Goal: Navigation & Orientation: Find specific page/section

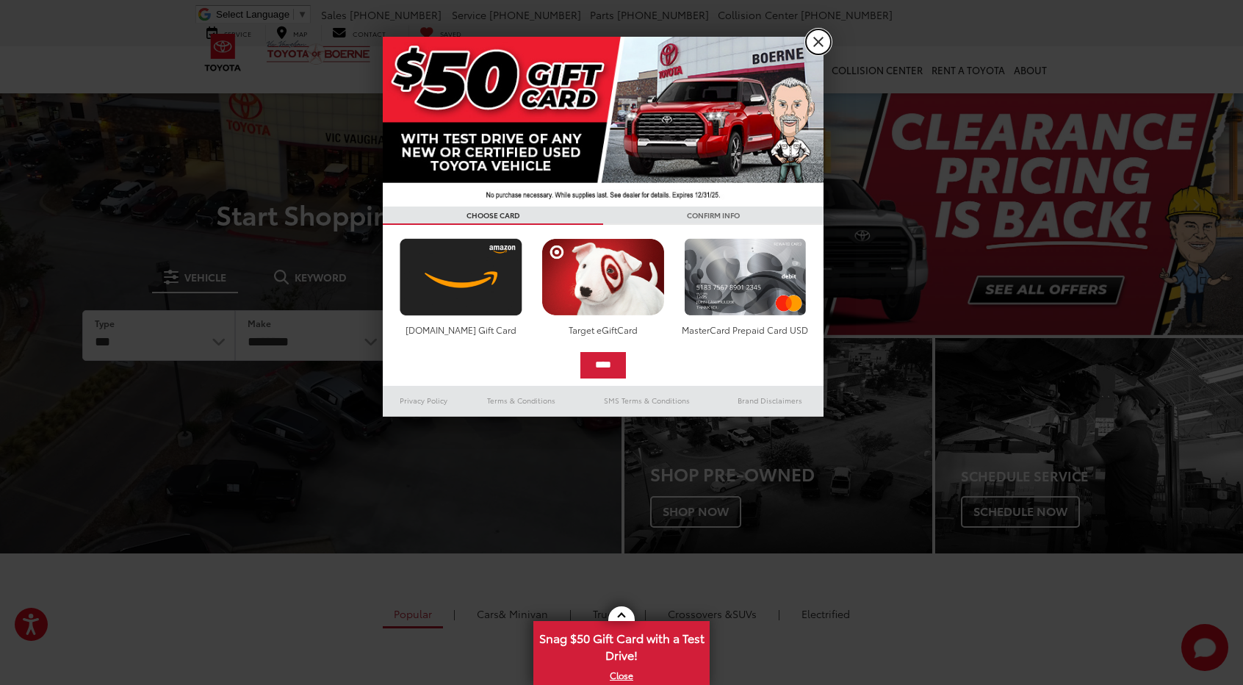
click at [815, 37] on link "X" at bounding box center [818, 41] width 25 height 25
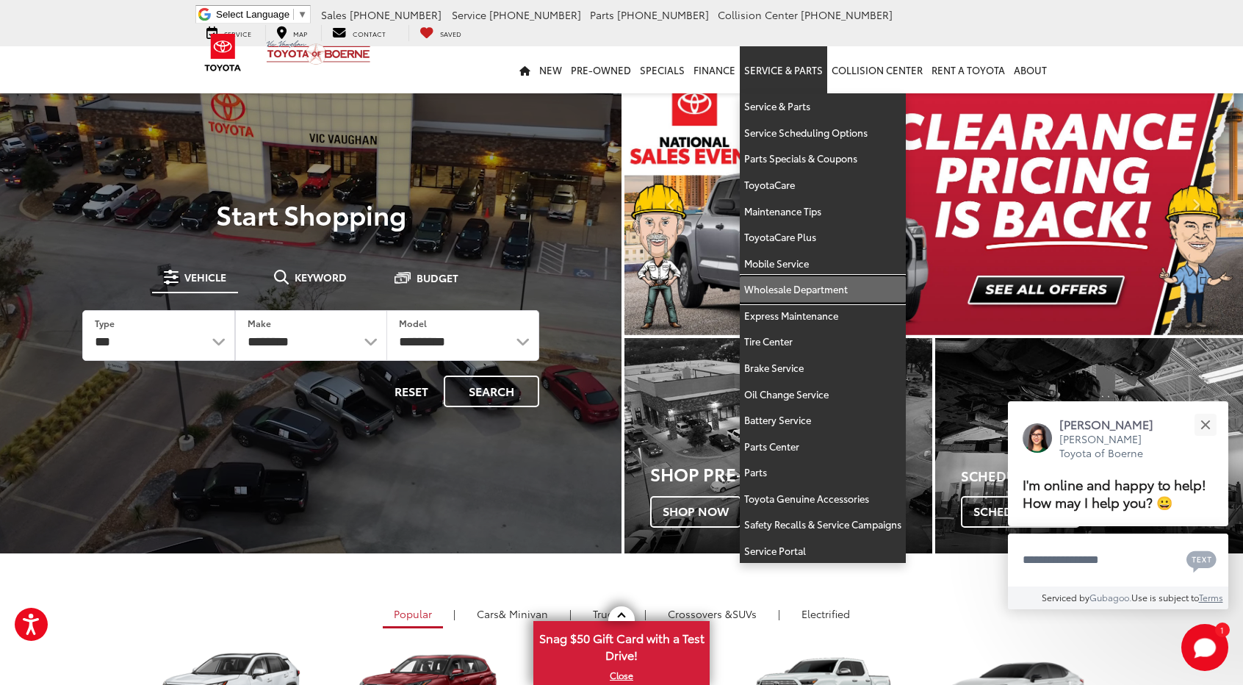
click at [832, 293] on link "Wholesale Department" at bounding box center [823, 289] width 166 height 26
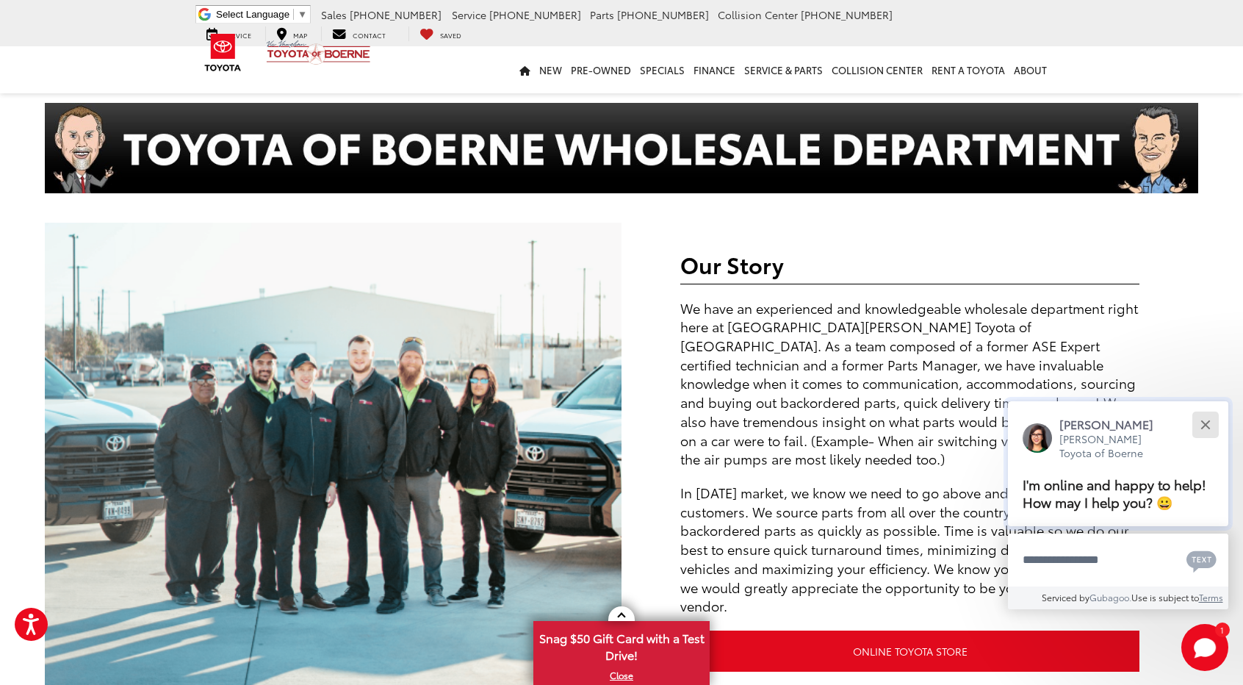
click at [1205, 421] on button "Close" at bounding box center [1205, 424] width 32 height 32
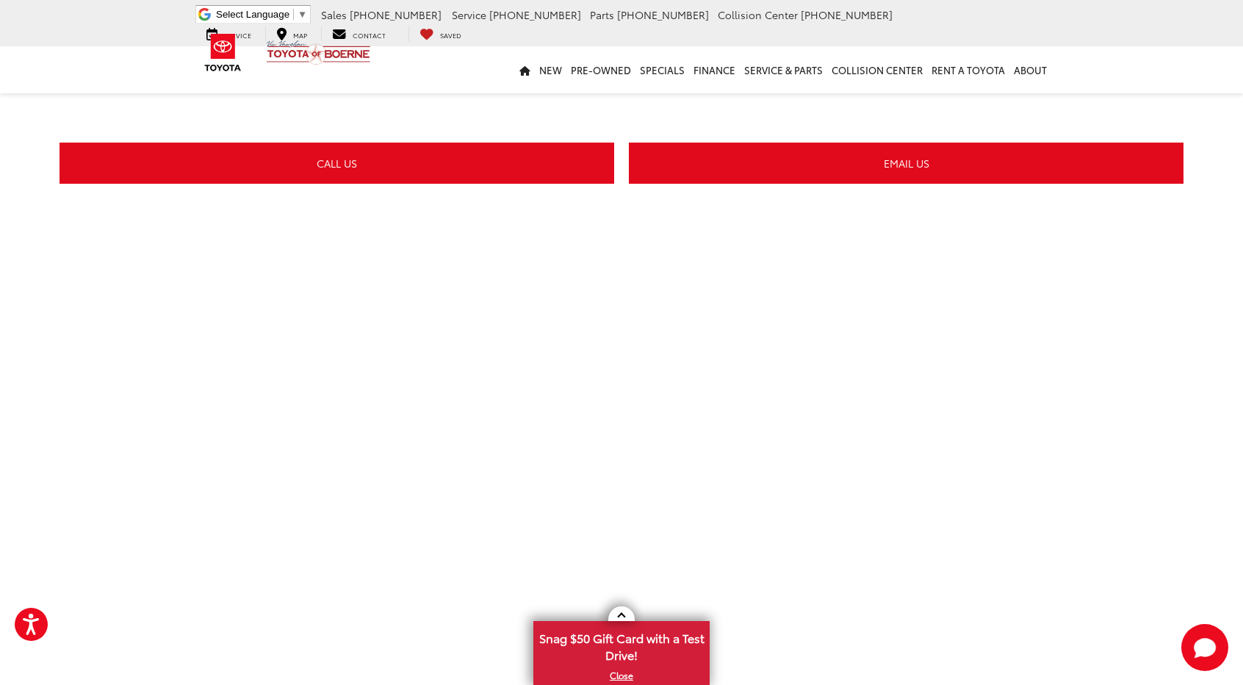
scroll to position [2349, 0]
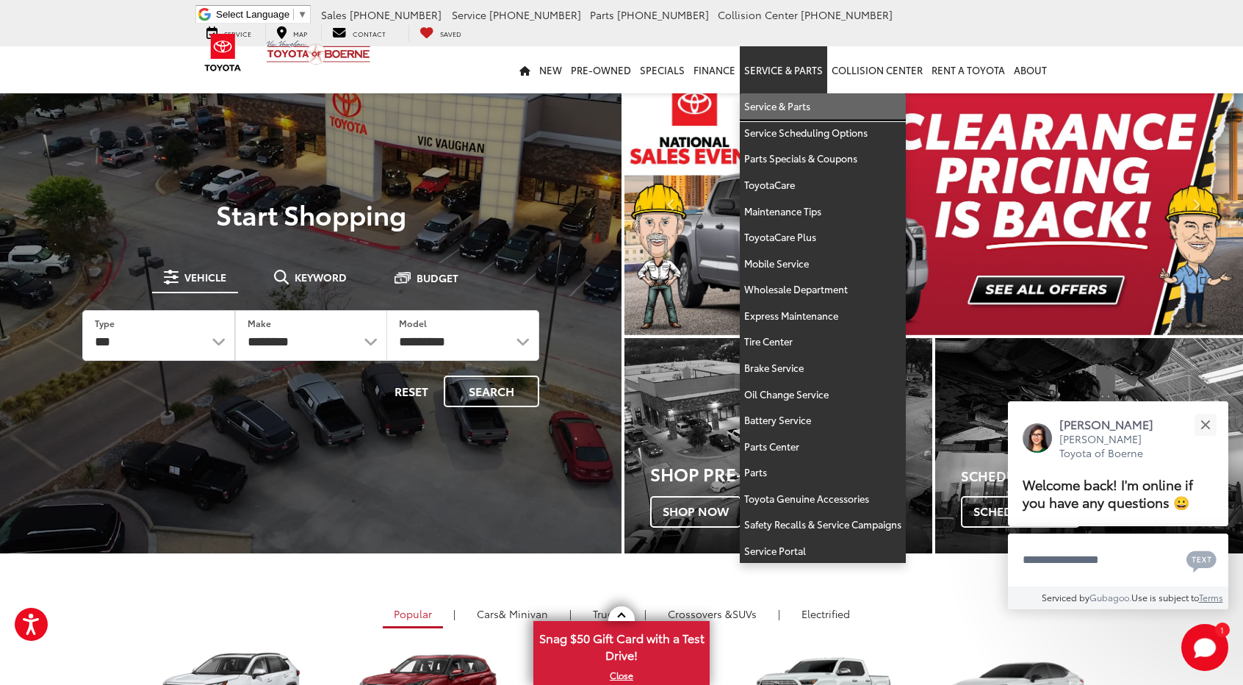
click at [764, 99] on link "Service & Parts" at bounding box center [823, 106] width 166 height 26
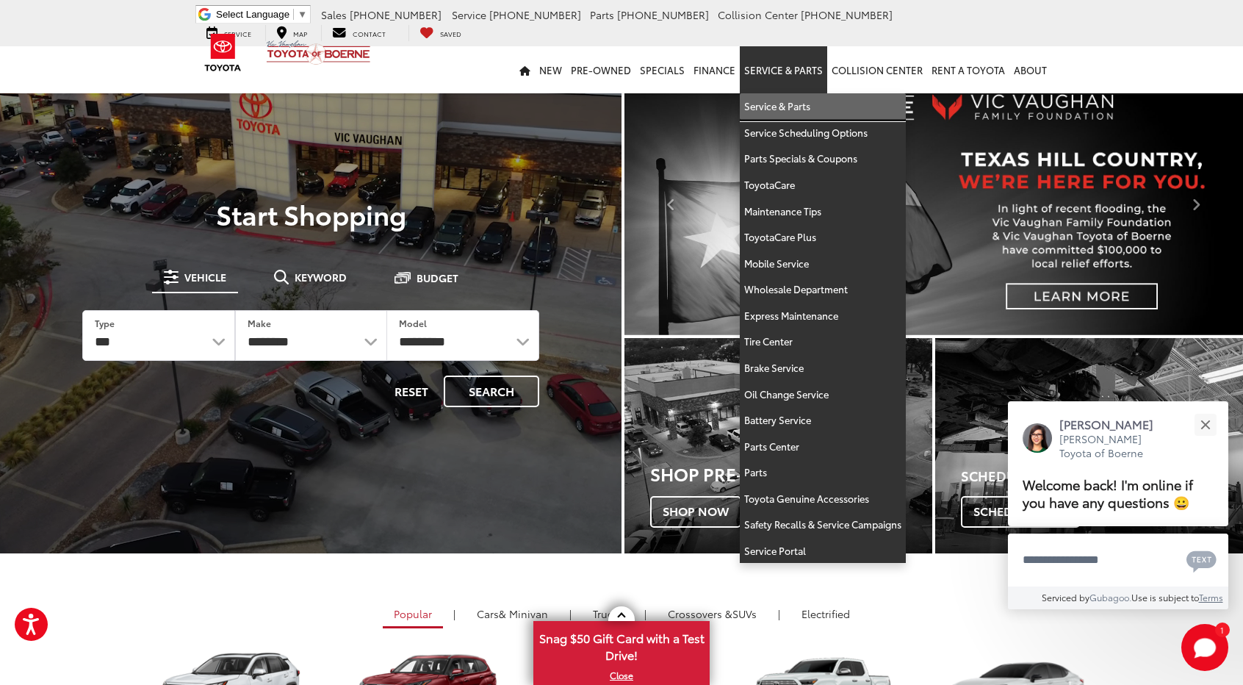
click at [767, 97] on link "Service & Parts" at bounding box center [823, 106] width 166 height 26
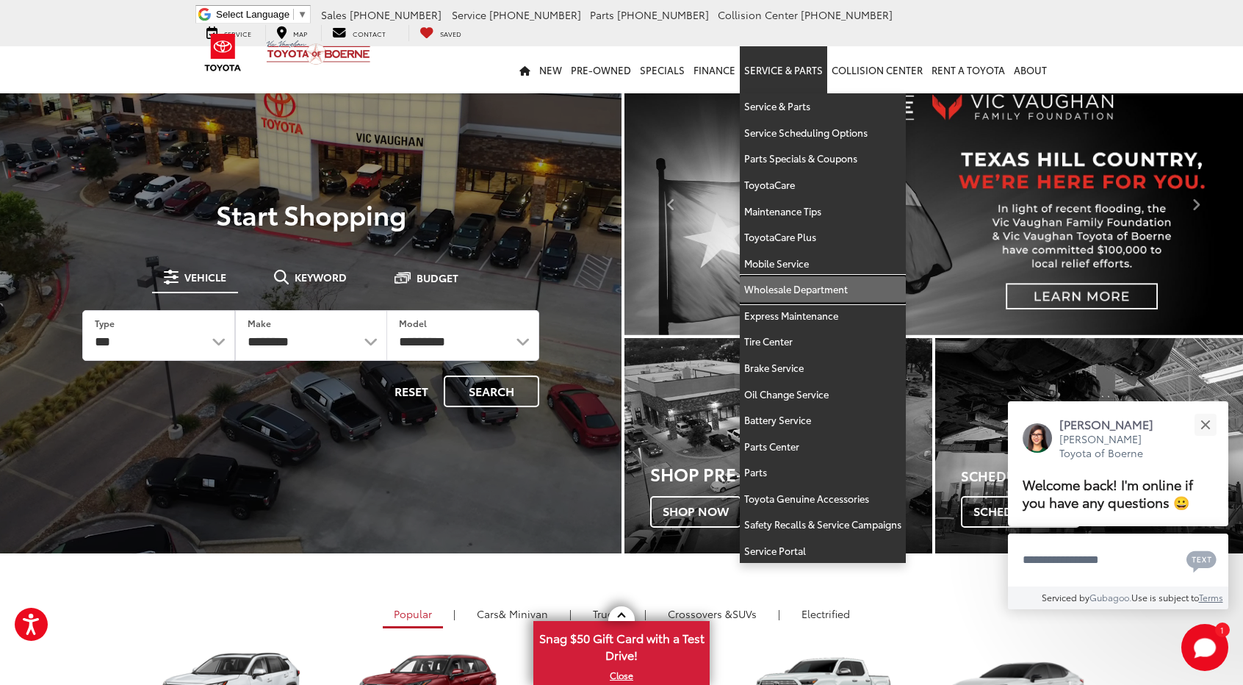
click at [815, 292] on link "Wholesale Department" at bounding box center [823, 289] width 166 height 26
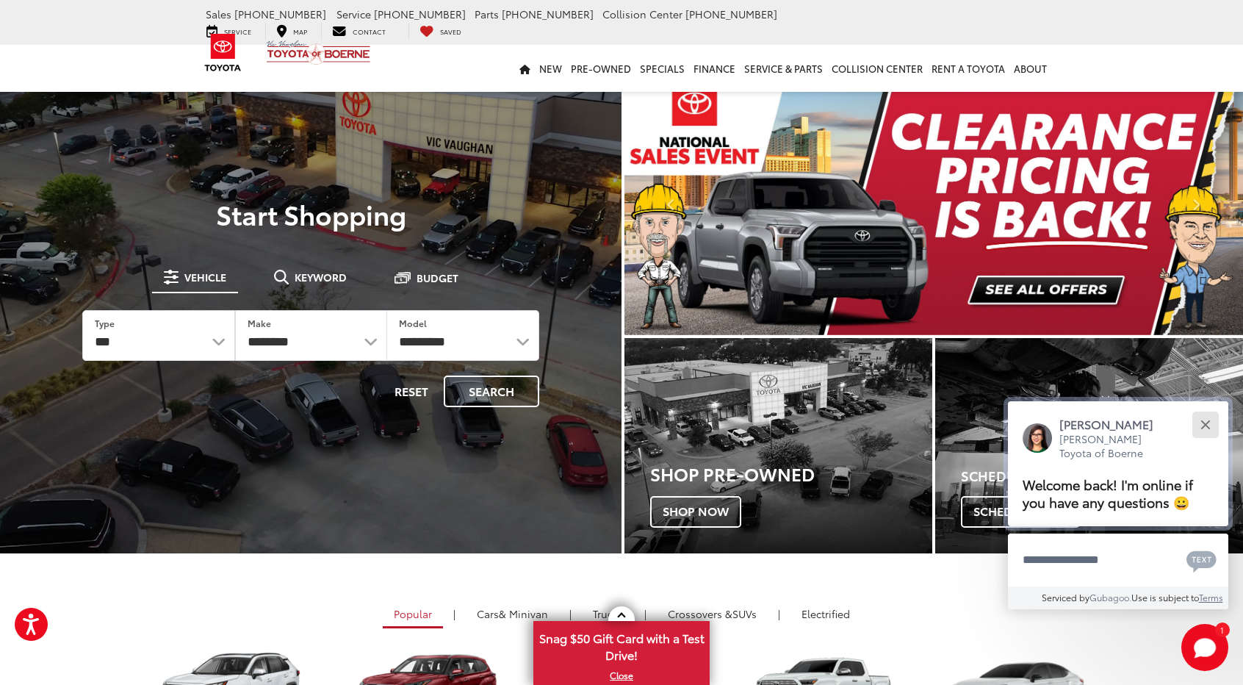
click at [1211, 431] on button "Close" at bounding box center [1205, 424] width 32 height 32
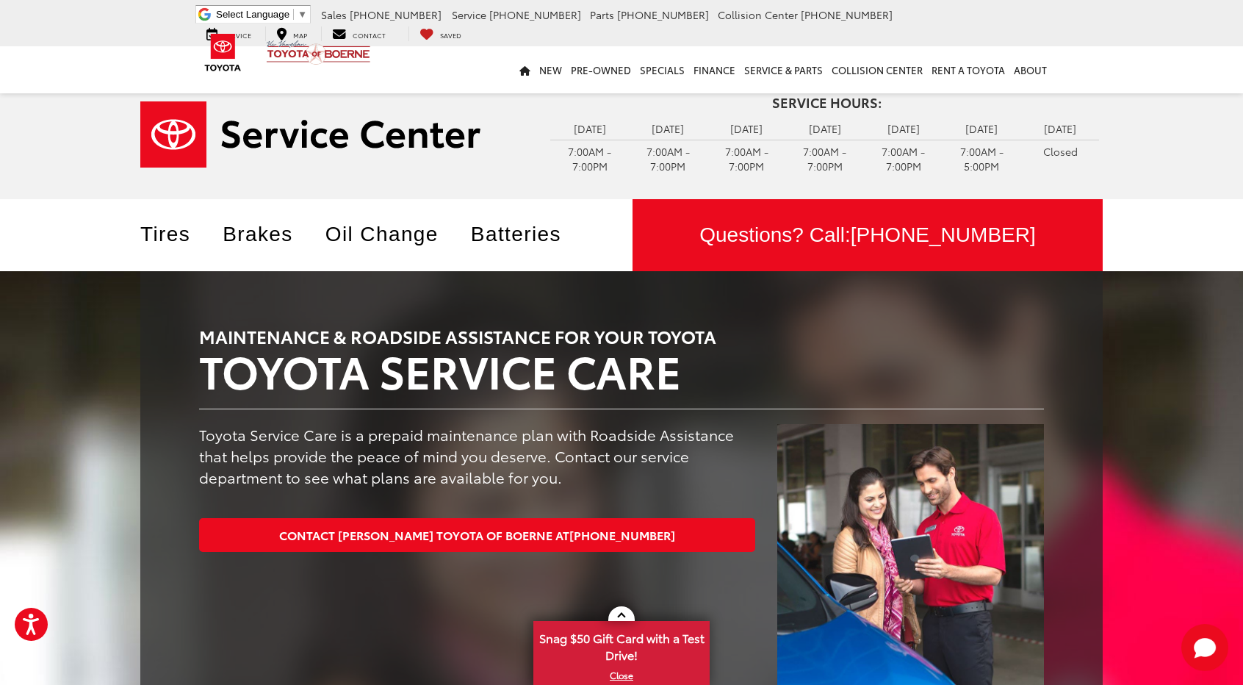
click at [26, 112] on div "Service Hours: Monday 7:00AM - 7:00PM Tuesday 7:00AM - 7:00PM Wednesday 7:00AM …" at bounding box center [621, 136] width 1243 height 126
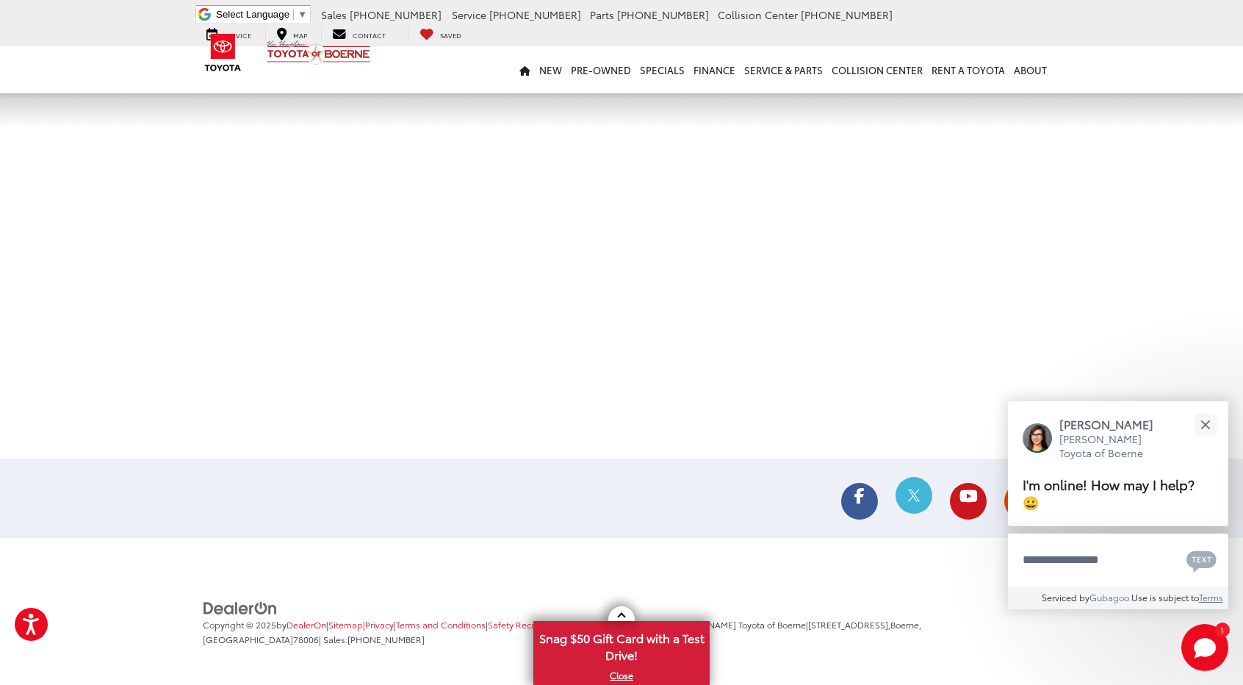
scroll to position [2992, 0]
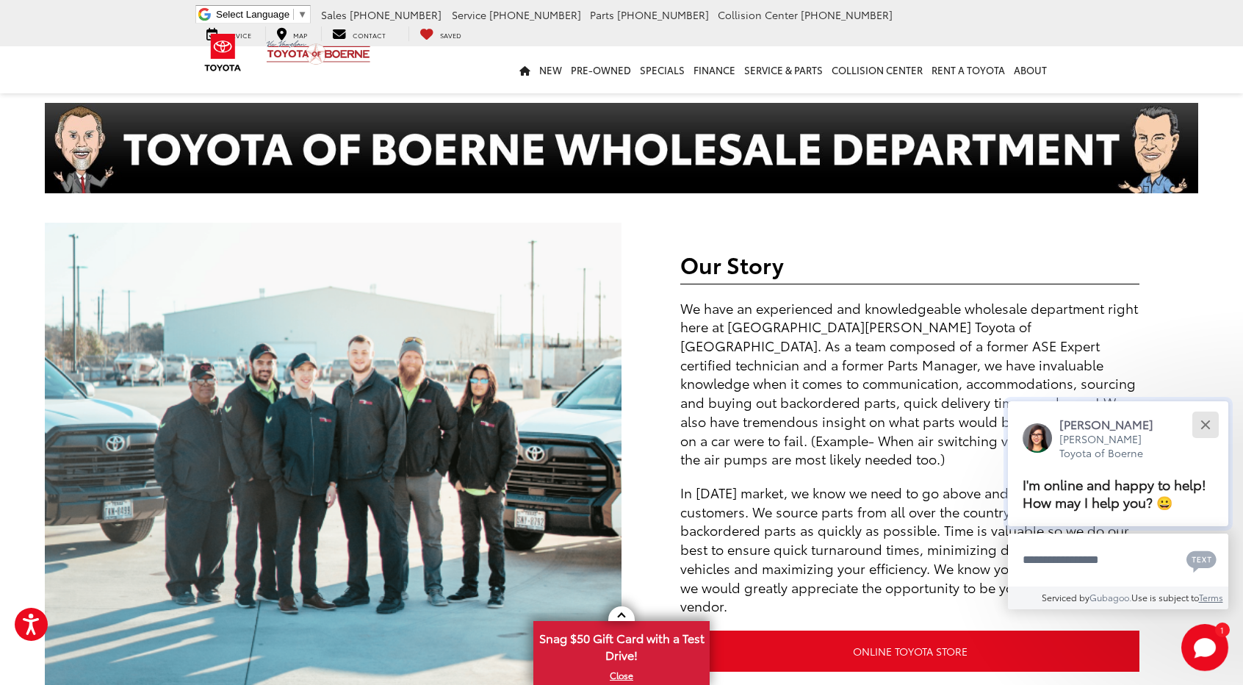
click at [1209, 434] on button "Close" at bounding box center [1205, 424] width 32 height 32
